Goal: Task Accomplishment & Management: Manage account settings

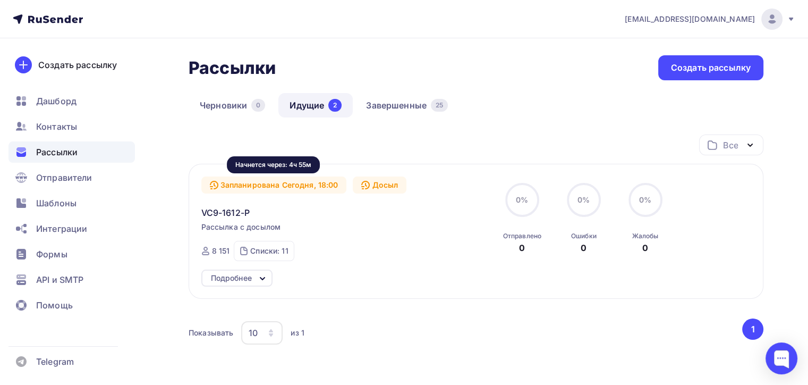
click at [301, 188] on div "Запланирована Сегодня, 18:00" at bounding box center [274, 184] width 146 height 17
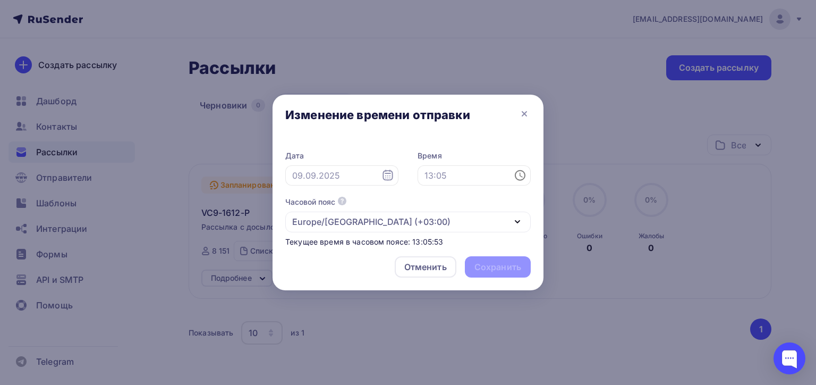
click at [389, 178] on icon at bounding box center [387, 175] width 13 height 13
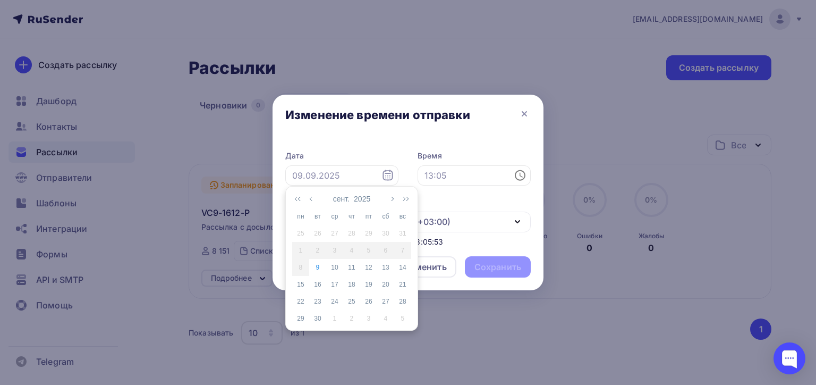
click at [389, 178] on icon at bounding box center [387, 175] width 13 height 13
click at [436, 268] on div "Отменить" at bounding box center [425, 266] width 42 height 13
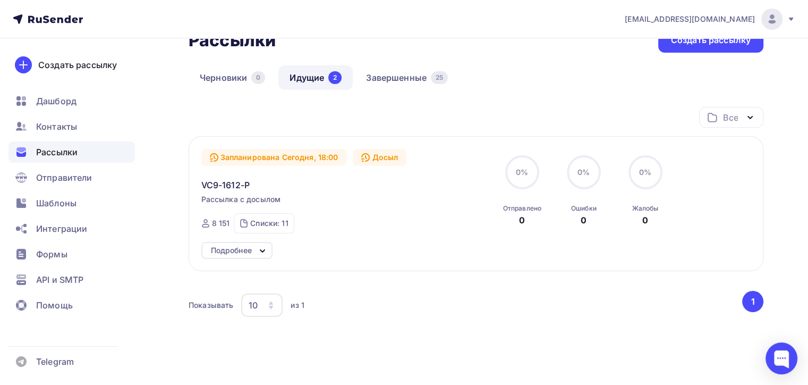
scroll to position [14, 0]
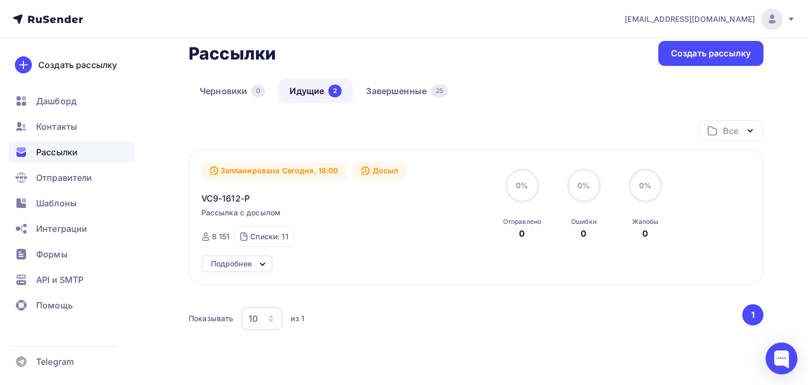
click at [234, 214] on span "Рассылка с досылом" at bounding box center [241, 212] width 80 height 11
click at [227, 197] on span "VC9-1612-P" at bounding box center [225, 198] width 48 height 13
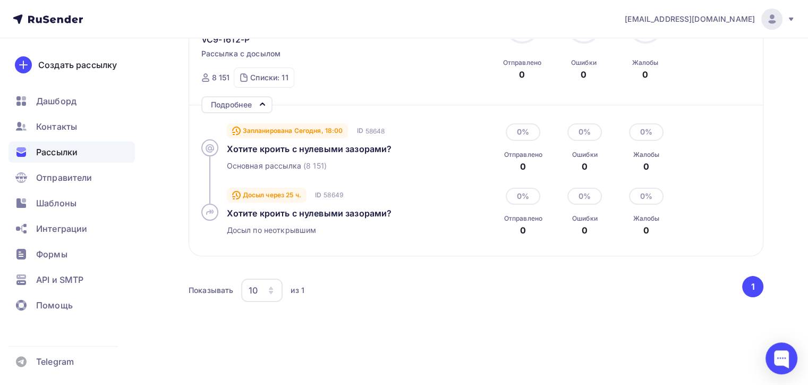
scroll to position [174, 0]
click at [258, 128] on div "Запланирована Сегодня, 18:00" at bounding box center [288, 130] width 122 height 15
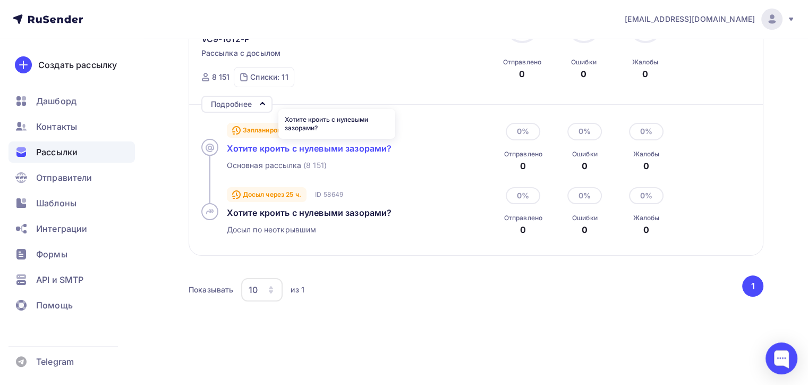
click at [332, 147] on span "Хотите кроить с нулевыми зазорами?" at bounding box center [309, 148] width 165 height 11
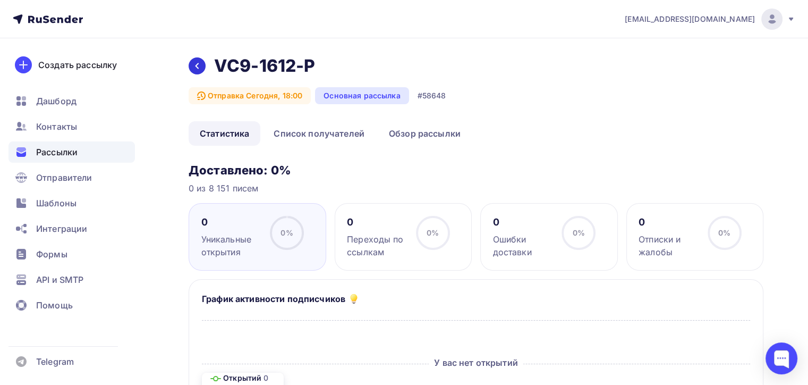
click at [199, 65] on icon at bounding box center [197, 66] width 8 height 8
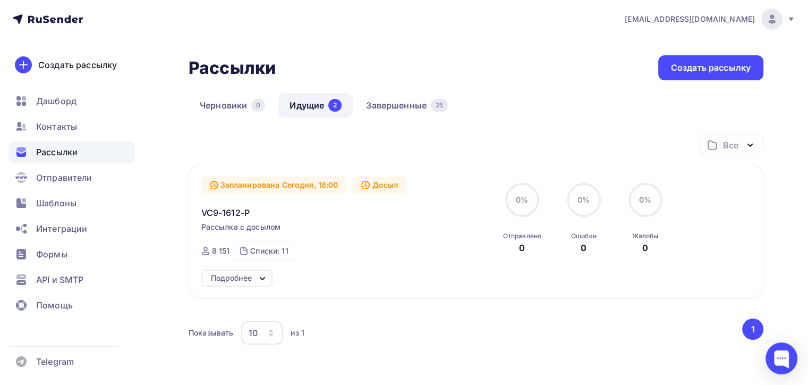
click at [254, 280] on div "Подробнее" at bounding box center [236, 277] width 71 height 17
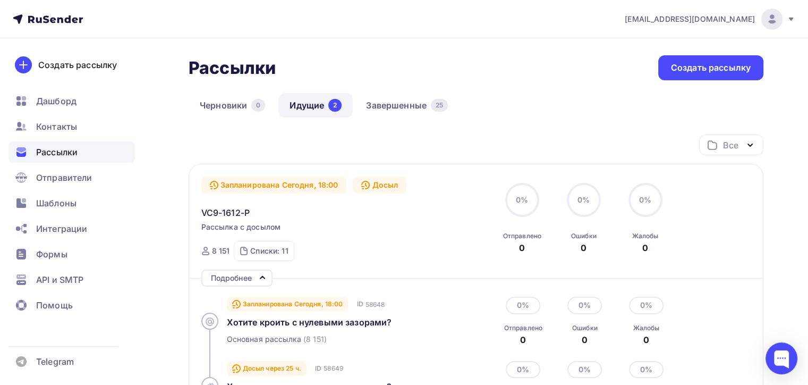
click at [234, 222] on span "Рассылка с досылом" at bounding box center [241, 227] width 80 height 11
click at [247, 183] on div "Запланирована Сегодня, 18:00" at bounding box center [274, 184] width 146 height 17
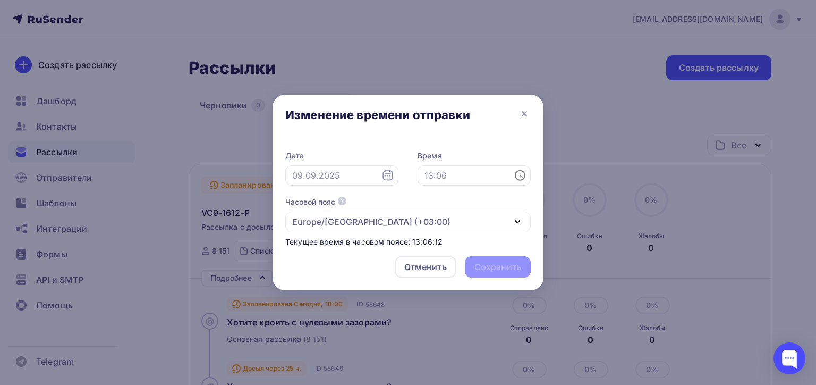
click at [386, 232] on div "Europe/[GEOGRAPHIC_DATA] (+03:00)" at bounding box center [407, 221] width 245 height 21
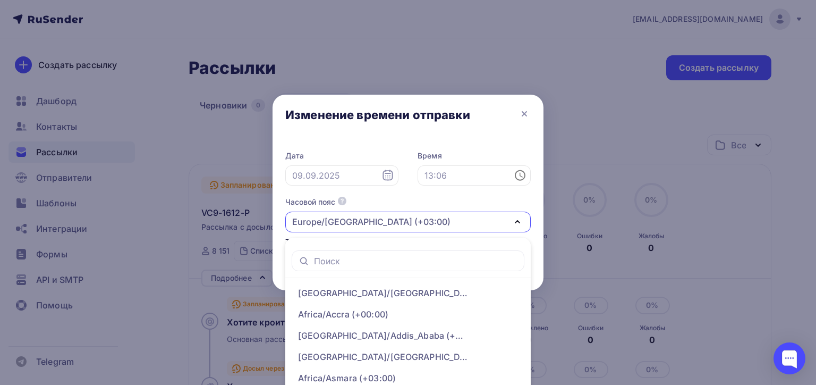
scroll to position [65, 0]
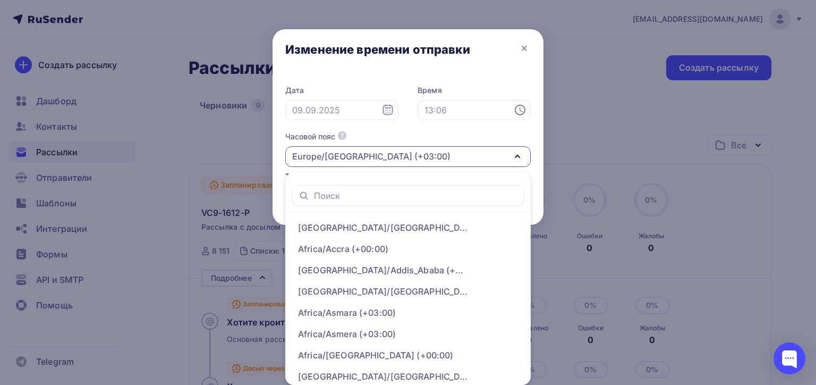
click at [378, 177] on ul "[GEOGRAPHIC_DATA]/[GEOGRAPHIC_DATA] (+00:00) [GEOGRAPHIC_DATA]/[GEOGRAPHIC_DATA…" at bounding box center [407, 278] width 245 height 212
click at [377, 155] on div "Europe/[GEOGRAPHIC_DATA] (+03:00)" at bounding box center [371, 156] width 158 height 13
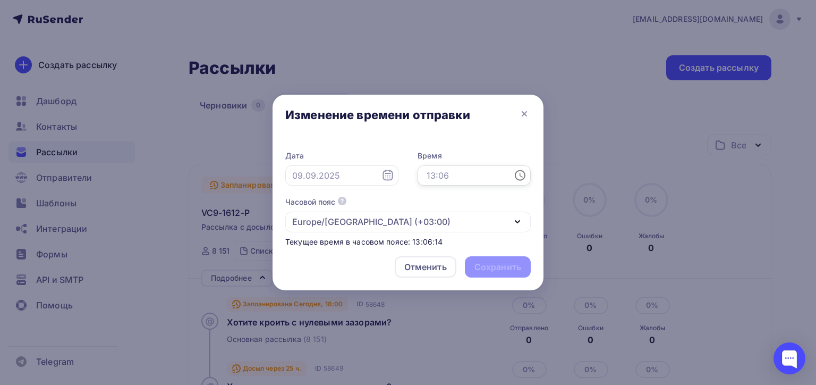
click at [451, 167] on input "text" at bounding box center [474, 175] width 113 height 20
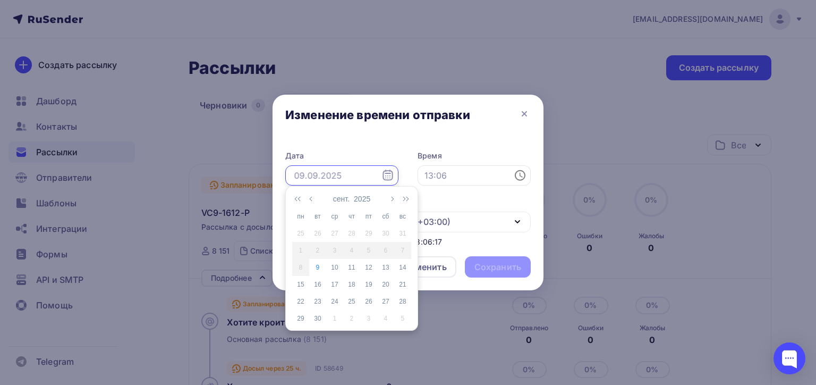
drag, startPoint x: 356, startPoint y: 178, endPoint x: 385, endPoint y: 177, distance: 28.7
click at [362, 179] on input "text" at bounding box center [341, 175] width 113 height 20
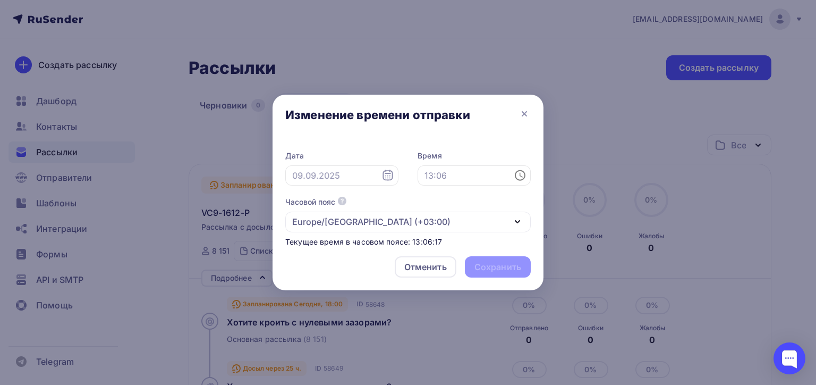
click at [414, 177] on div "Дата Время Часовой пояс По умолчанию используется часовой пояс из настроек ваше…" at bounding box center [407, 198] width 245 height 97
click at [482, 191] on div "Дата Время Часовой пояс По умолчанию используется часовой пояс из настроек ваше…" at bounding box center [407, 198] width 245 height 97
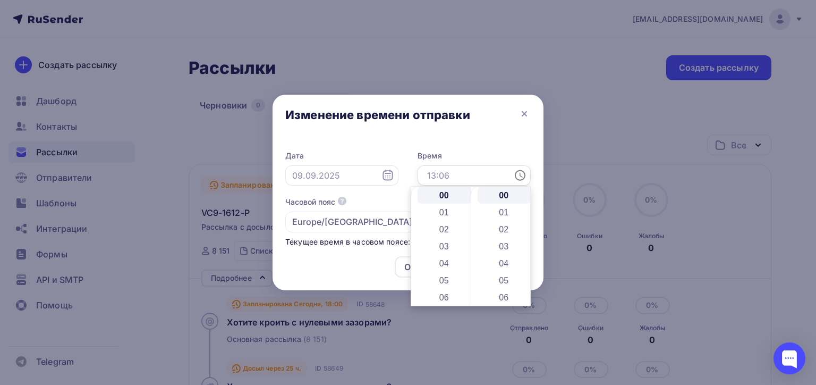
click at [471, 174] on input "text" at bounding box center [474, 175] width 113 height 20
click at [464, 174] on input "text" at bounding box center [474, 175] width 113 height 20
click at [451, 172] on input "text" at bounding box center [474, 175] width 113 height 20
click at [457, 172] on input "13.07" at bounding box center [474, 175] width 113 height 20
type input "13.07"
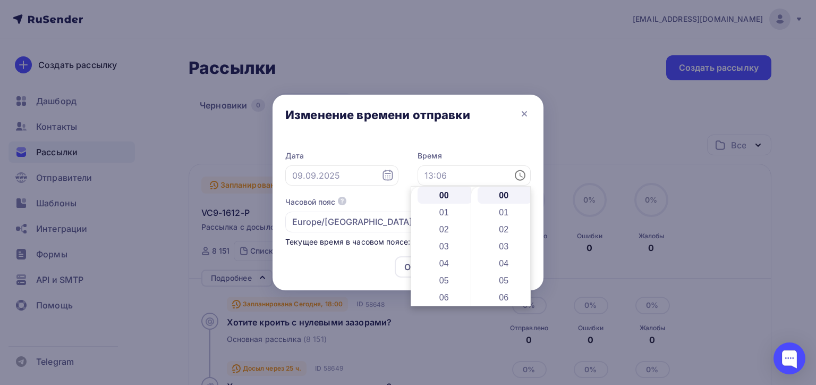
click at [486, 117] on div "Изменение времени отправки" at bounding box center [408, 117] width 271 height 45
click at [471, 179] on input "text" at bounding box center [474, 175] width 113 height 20
click at [444, 292] on li "13" at bounding box center [445, 290] width 55 height 17
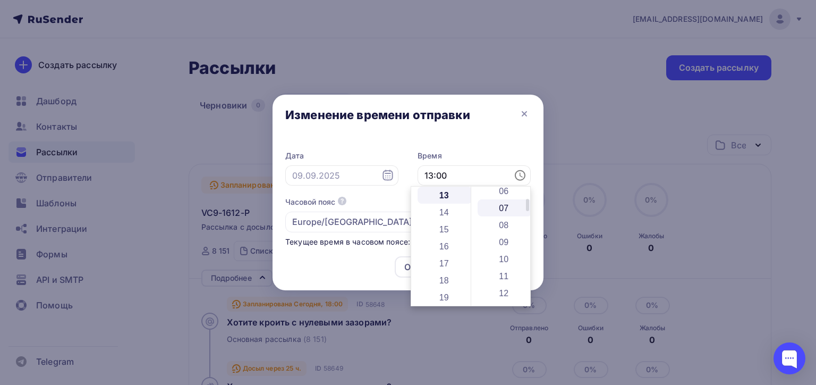
click at [508, 210] on li "07" at bounding box center [505, 207] width 55 height 17
type input "13:07"
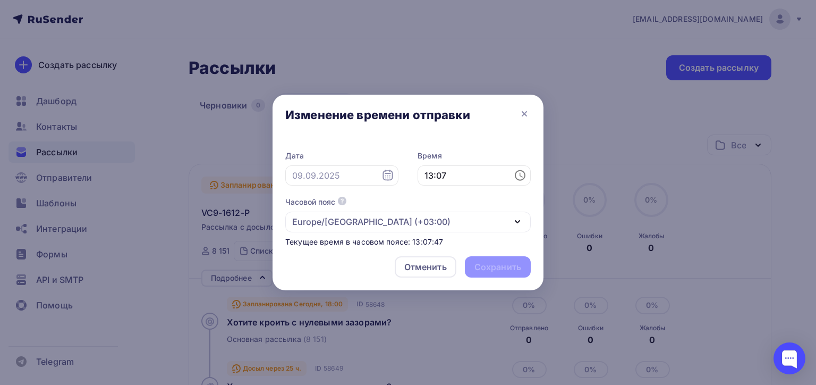
click at [389, 252] on div "Отменить Сохранить" at bounding box center [408, 269] width 271 height 42
click at [476, 260] on div "Отменить Сохранить" at bounding box center [408, 269] width 271 height 42
click at [486, 267] on div "Отменить Сохранить" at bounding box center [408, 269] width 271 height 42
drag, startPoint x: 320, startPoint y: 169, endPoint x: 331, endPoint y: 171, distance: 11.2
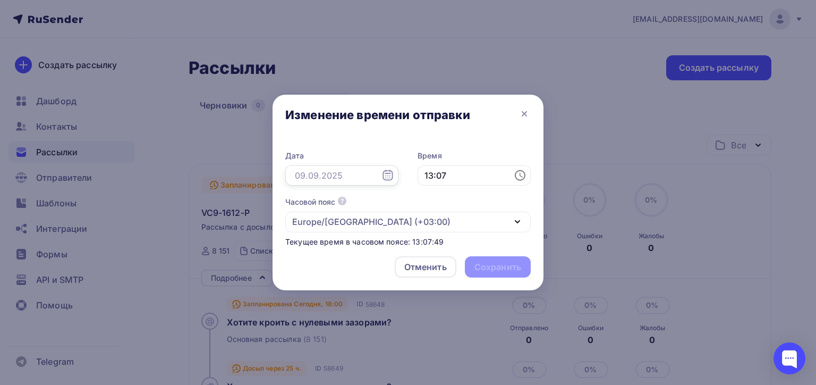
click at [321, 169] on input "text" at bounding box center [341, 175] width 113 height 20
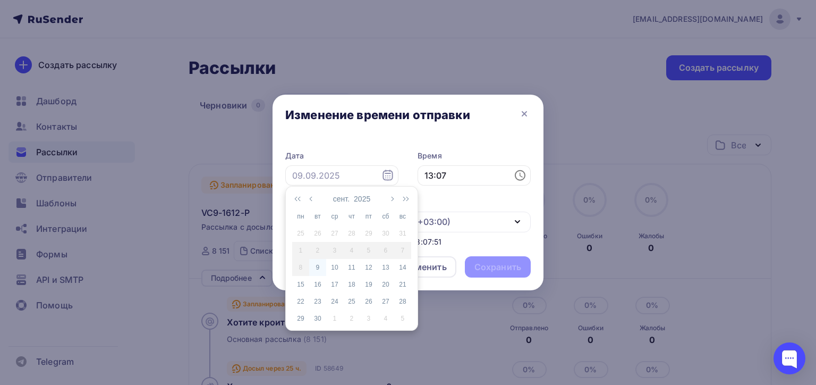
click at [318, 269] on div "9" at bounding box center [317, 267] width 17 height 10
type input "[DATE]"
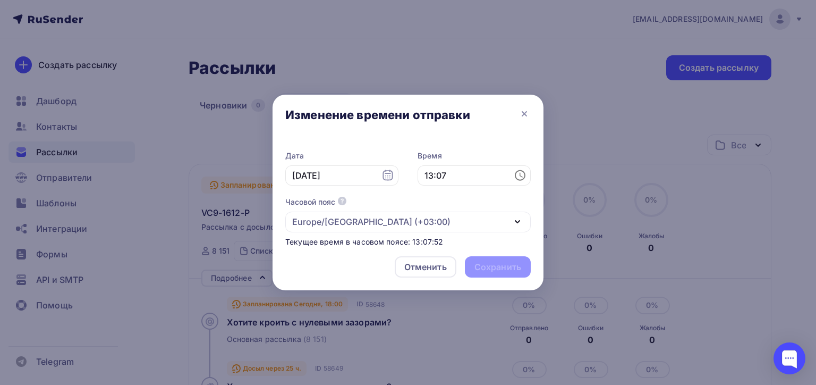
click at [512, 272] on div "Отменить Сохранить" at bounding box center [408, 269] width 271 height 42
click at [471, 219] on div "Europe/[GEOGRAPHIC_DATA] (+03:00)" at bounding box center [407, 221] width 245 height 21
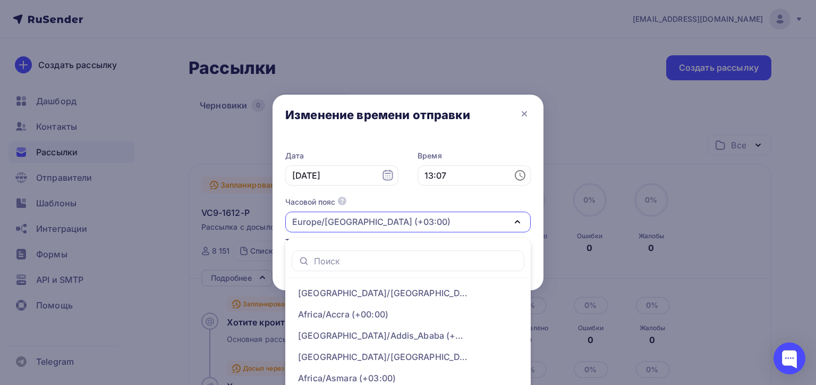
scroll to position [65, 0]
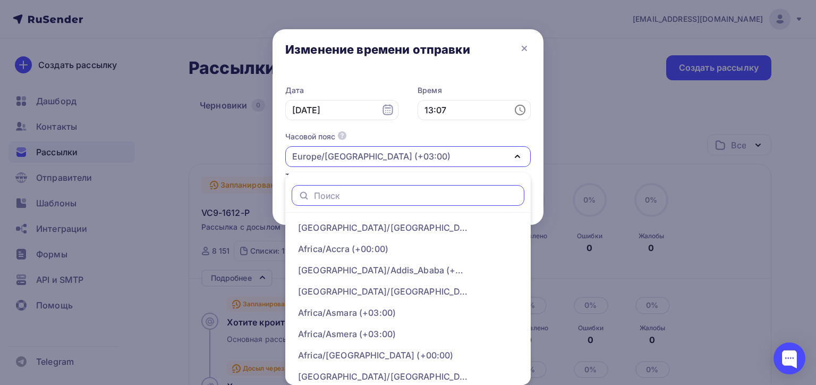
click at [355, 195] on input "text" at bounding box center [416, 195] width 205 height 12
type input "Б"
type input "[GEOGRAPHIC_DATA]"
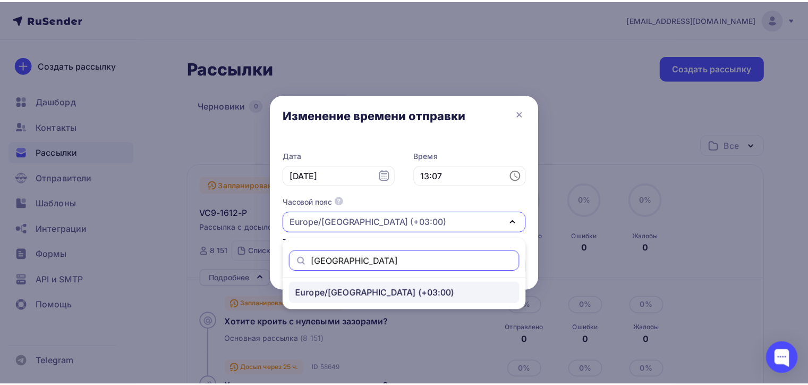
scroll to position [0, 0]
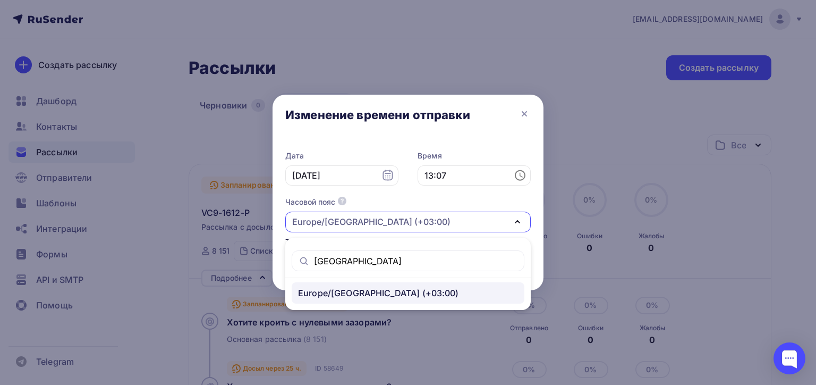
click at [411, 296] on div "Europe/[GEOGRAPHIC_DATA] (+03:00)" at bounding box center [408, 292] width 220 height 13
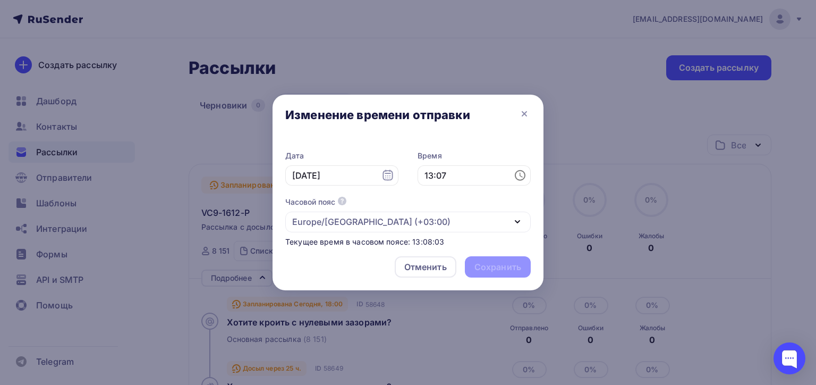
drag, startPoint x: 489, startPoint y: 273, endPoint x: 492, endPoint y: 266, distance: 7.9
click at [490, 273] on div "Отменить Сохранить" at bounding box center [408, 269] width 271 height 42
click at [495, 260] on div "Отменить Сохранить" at bounding box center [408, 269] width 271 height 42
click at [478, 268] on div "Отменить Сохранить" at bounding box center [408, 269] width 271 height 42
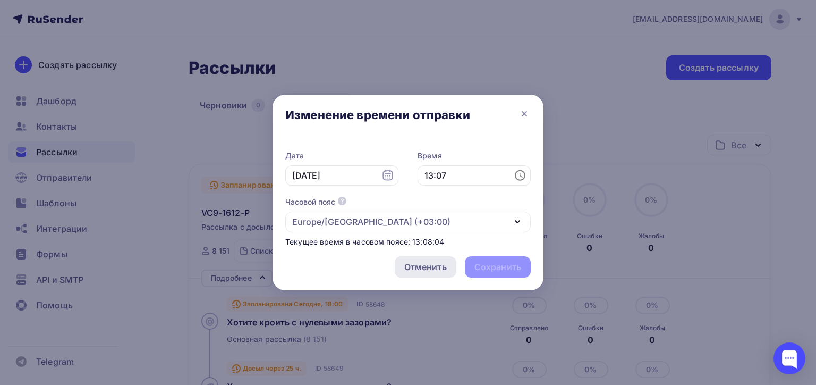
click at [438, 266] on div "Отменить" at bounding box center [425, 266] width 42 height 13
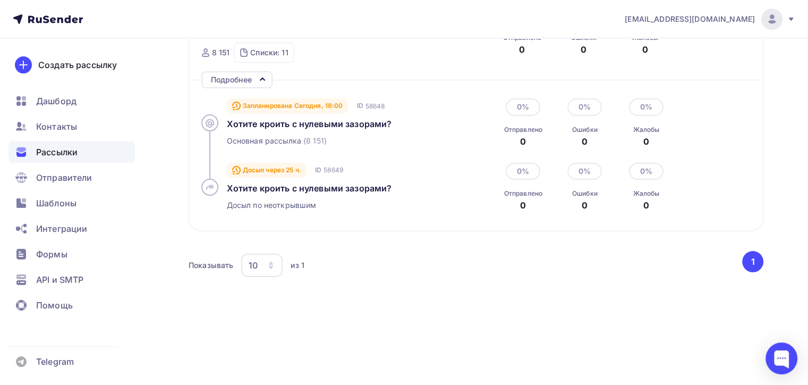
scroll to position [39, 0]
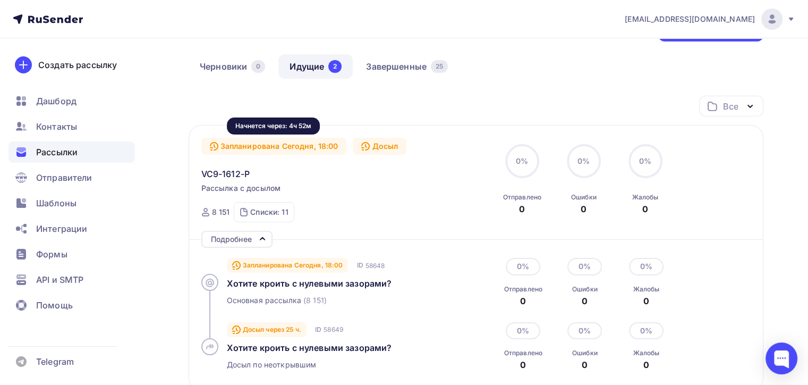
click at [291, 142] on div "Запланирована Сегодня, 18:00" at bounding box center [274, 146] width 146 height 17
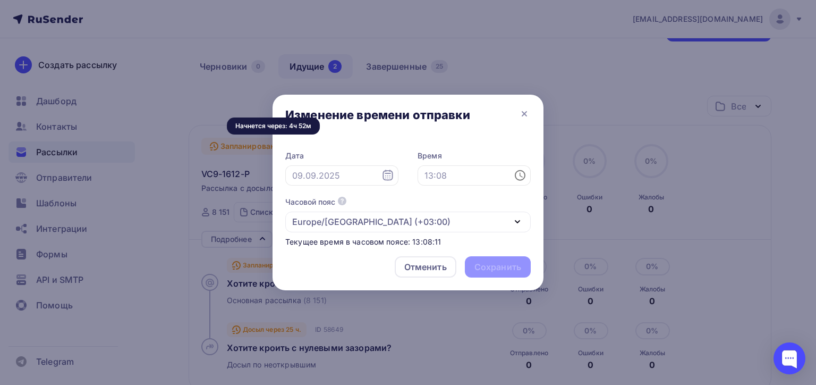
click at [395, 141] on div "Дата Время Часовой пояс По умолчанию используется часовой пояс из настроек ваше…" at bounding box center [408, 193] width 271 height 108
click at [518, 115] on icon at bounding box center [524, 113] width 13 height 13
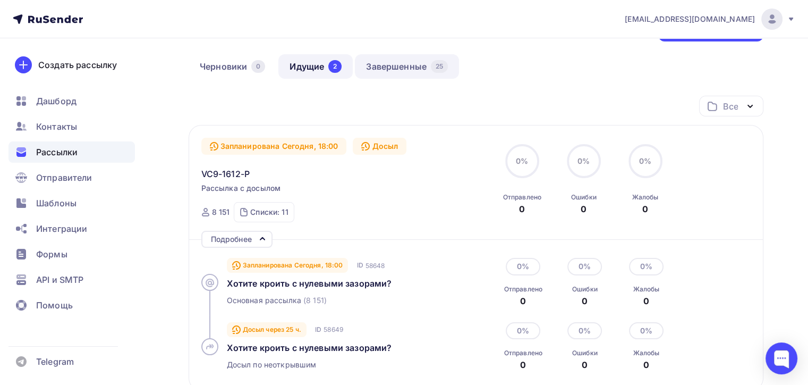
click at [416, 68] on link "Завершенные 25" at bounding box center [407, 66] width 104 height 24
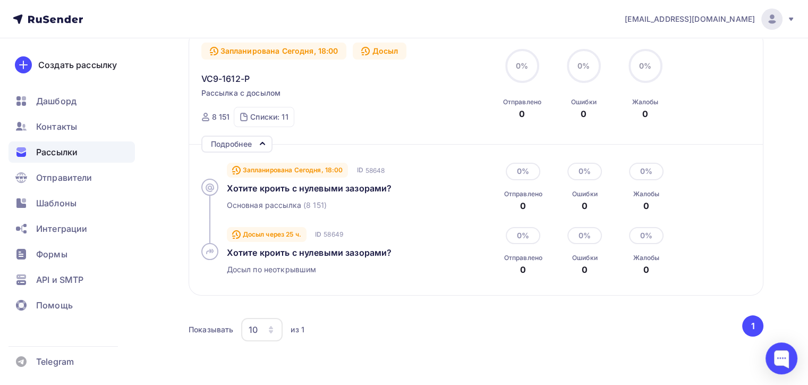
scroll to position [198, 0]
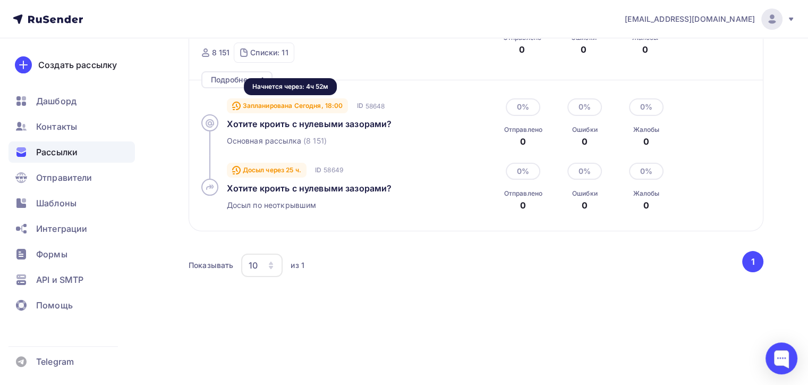
click at [313, 105] on div "Запланирована Сегодня, 18:00" at bounding box center [288, 105] width 122 height 15
click at [785, 378] on div "Рассылки Рассылки Создать рассылку [GEOGRAPHIC_DATA] 0 Идущие 2 Завершенные 25 …" at bounding box center [404, 112] width 808 height 545
click at [780, 355] on div at bounding box center [781, 358] width 32 height 32
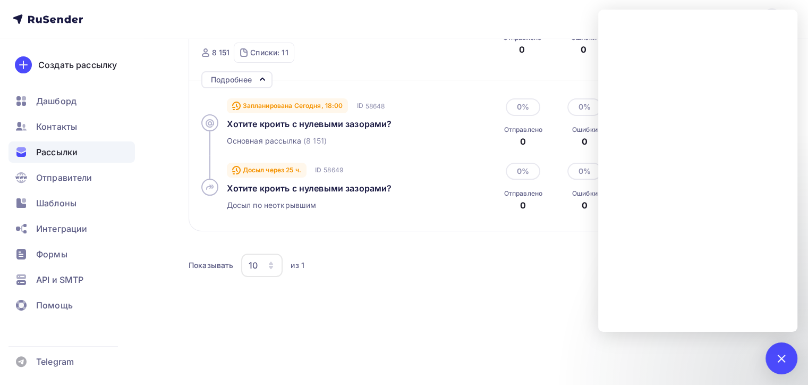
click at [382, 326] on div "Все Все папки VC9 (1) Создать новую папку Запланирована Сегодня, 18:00 Досыл VC…" at bounding box center [476, 139] width 575 height 406
